Goal: Information Seeking & Learning: Find specific fact

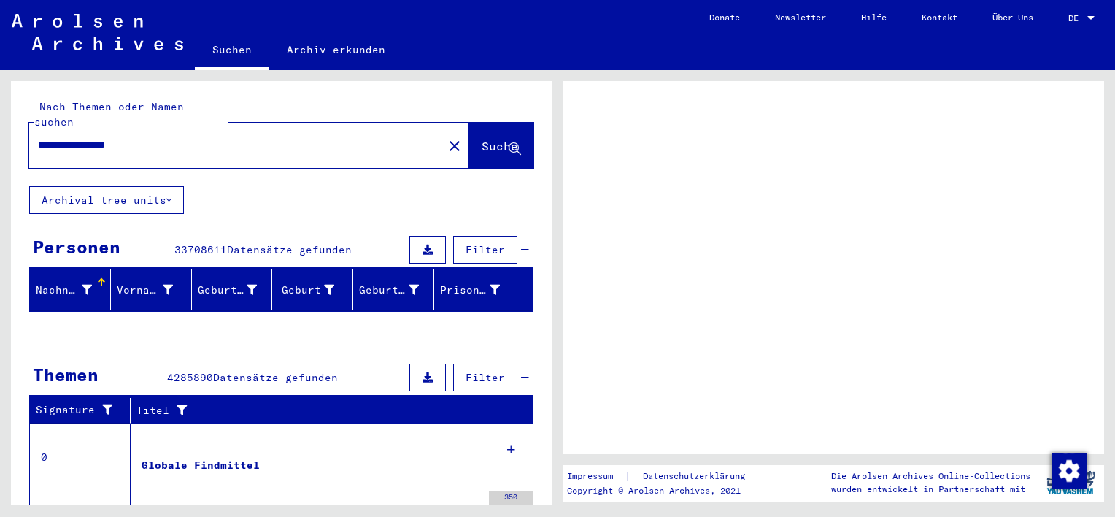
click at [131, 186] on button "Archival tree units" at bounding box center [106, 200] width 155 height 28
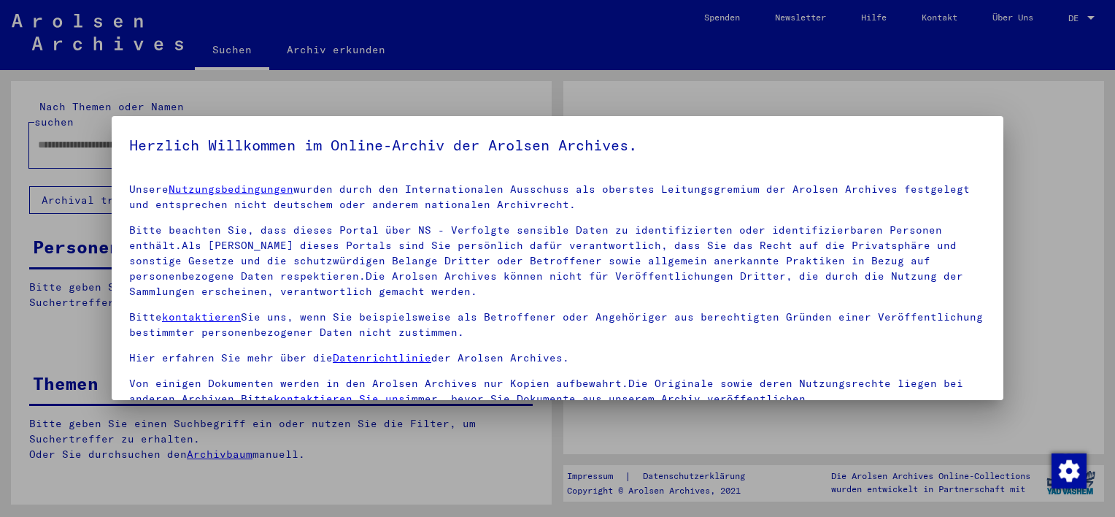
type input "**********"
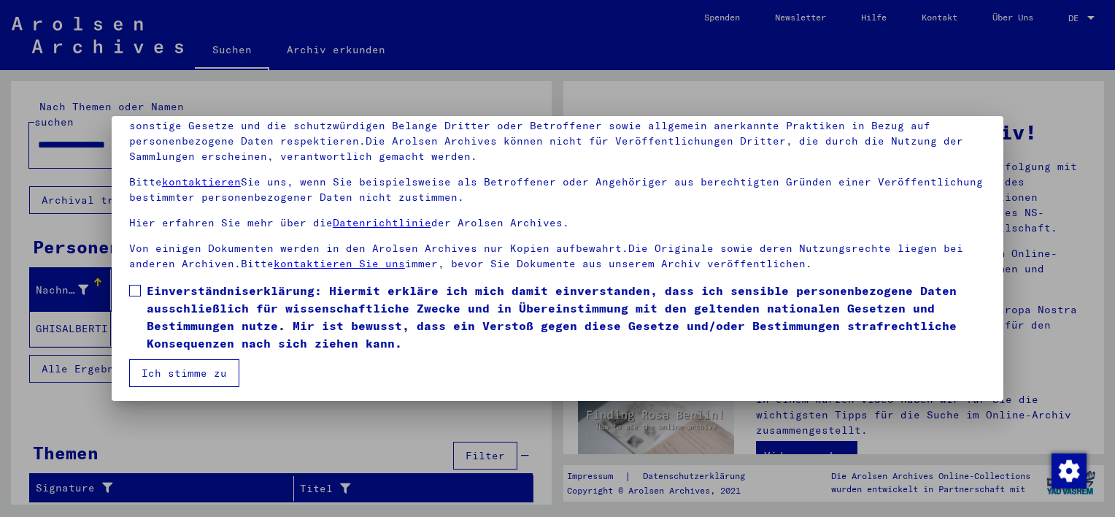
scroll to position [124, 0]
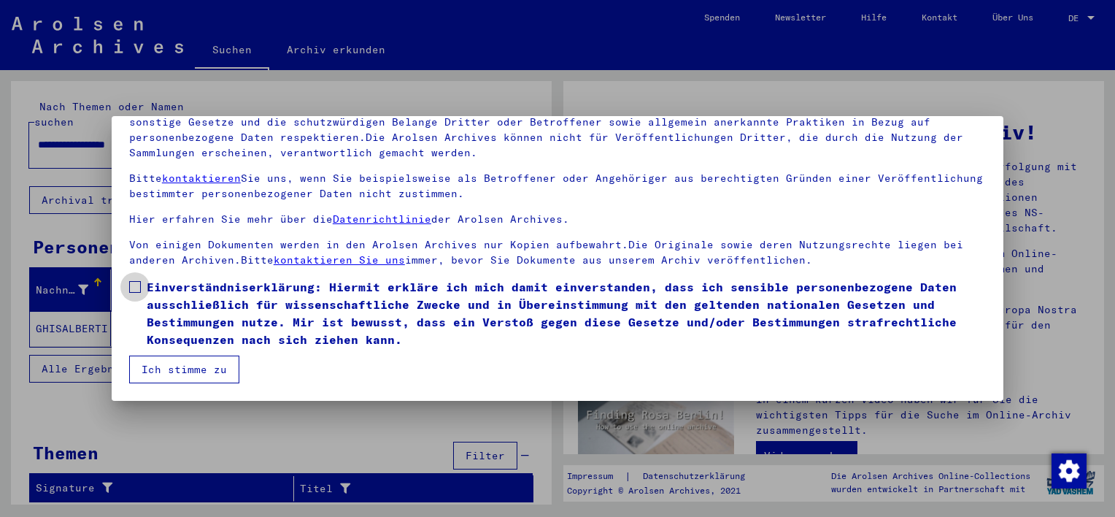
click at [137, 283] on span at bounding box center [135, 287] width 12 height 12
click at [185, 371] on button "Ich stimme zu" at bounding box center [184, 369] width 110 height 28
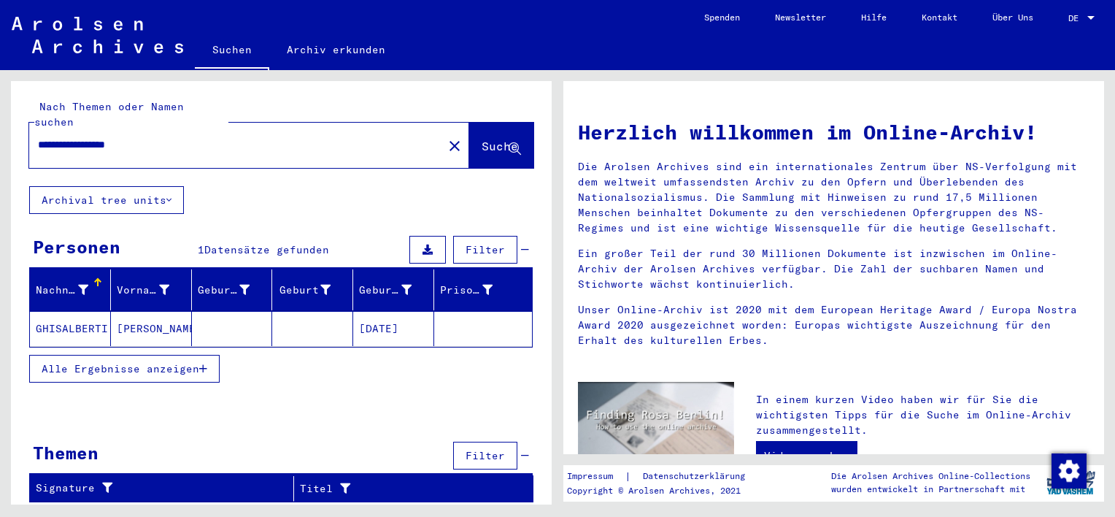
click at [80, 312] on mat-cell "GHISALBERTI" at bounding box center [70, 328] width 81 height 35
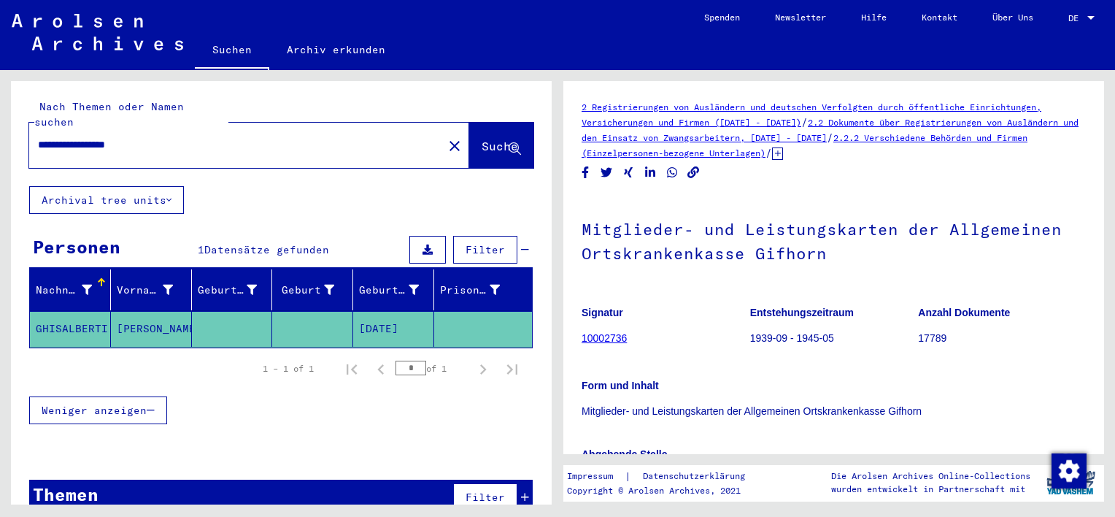
click at [103, 404] on span "Weniger anzeigen" at bounding box center [94, 410] width 105 height 13
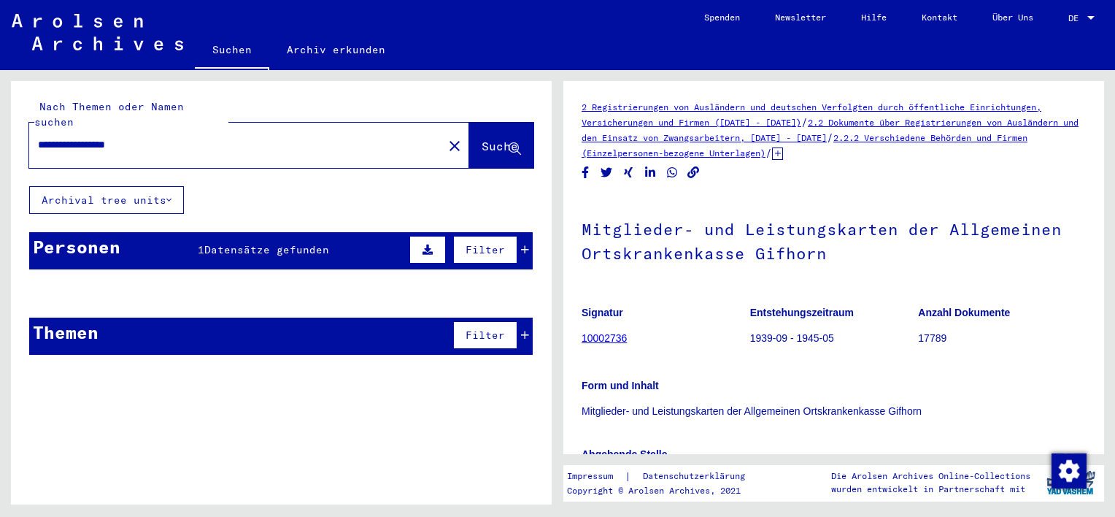
click at [78, 318] on mat-cell "GHISALBERTI" at bounding box center [70, 329] width 81 height 36
click at [482, 139] on span "Suche" at bounding box center [500, 146] width 36 height 15
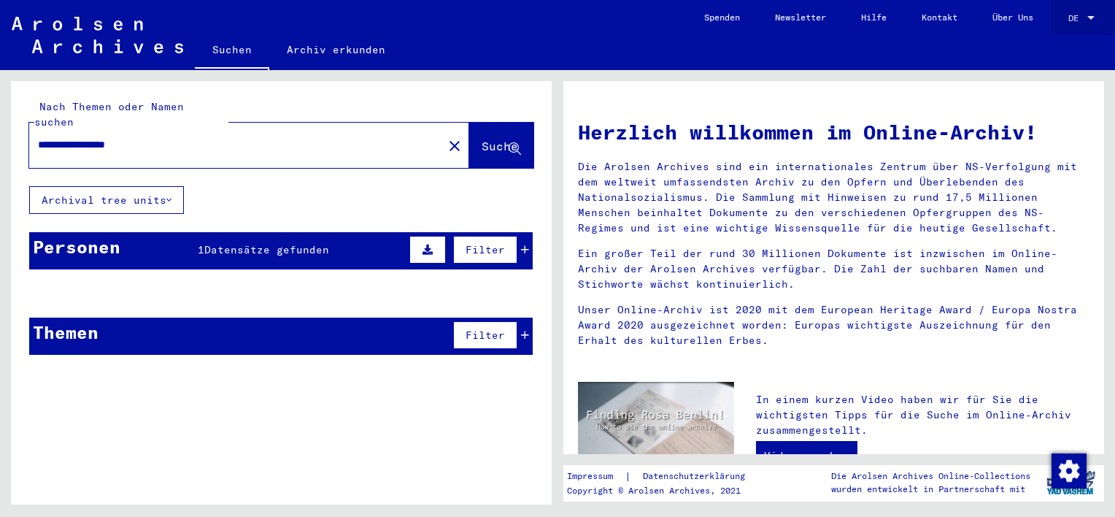
click at [1091, 18] on div at bounding box center [1090, 18] width 7 height 4
click at [1059, 32] on span "English" at bounding box center [1065, 26] width 59 height 26
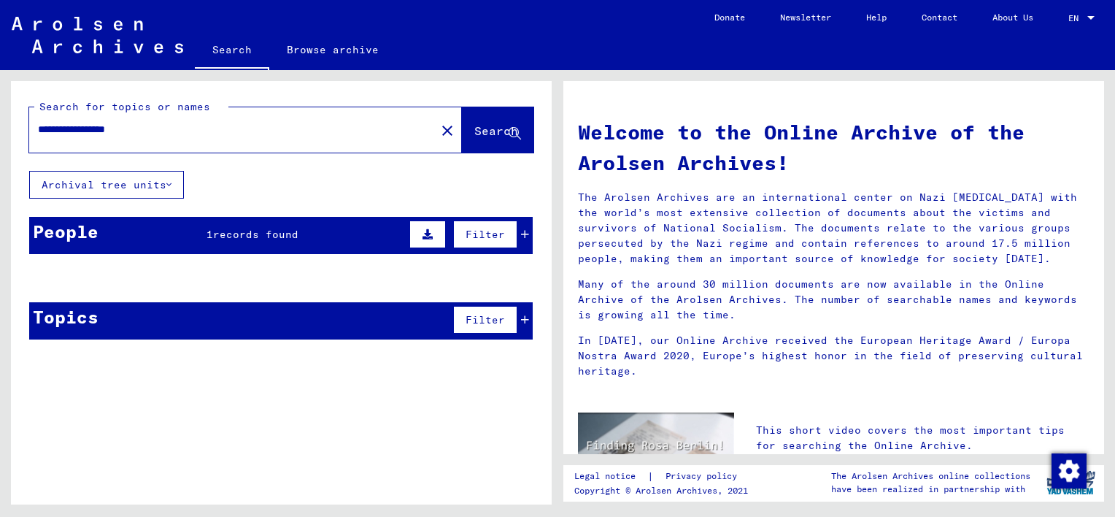
click at [479, 319] on span "Filter" at bounding box center [485, 319] width 39 height 13
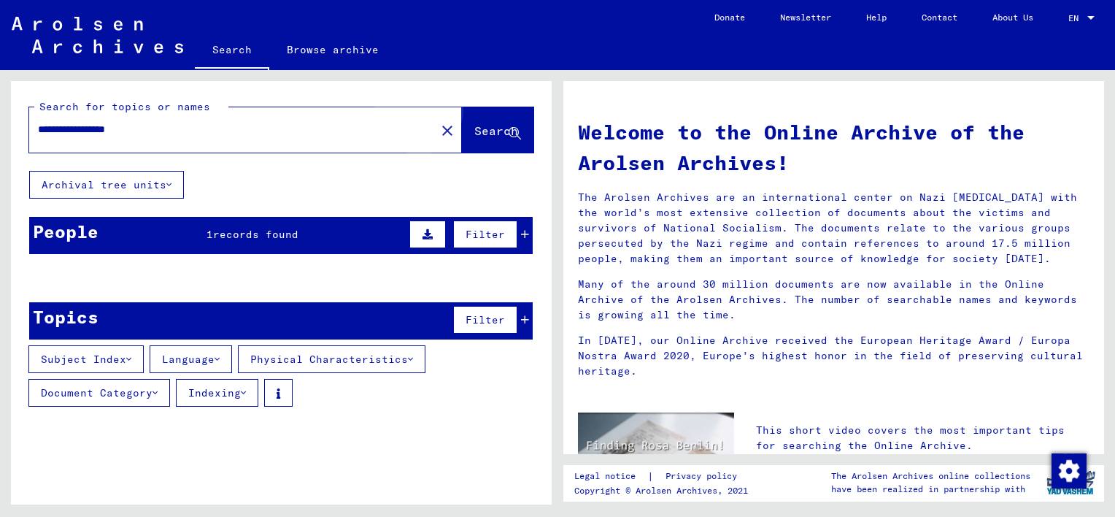
click at [478, 128] on span "Search" at bounding box center [496, 130] width 44 height 15
click at [131, 190] on button "Archival tree units" at bounding box center [106, 185] width 155 height 28
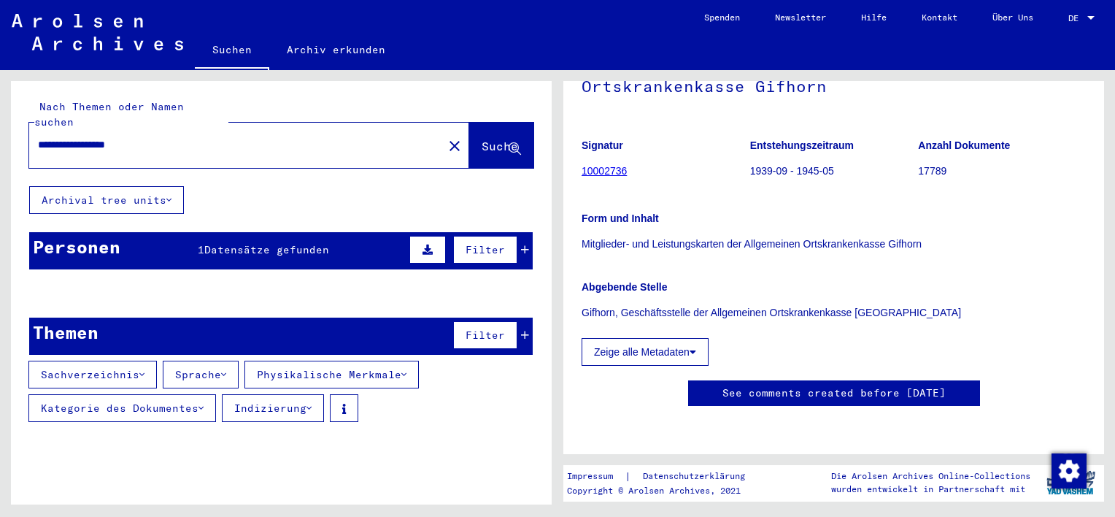
scroll to position [264, 0]
